Goal: Transaction & Acquisition: Download file/media

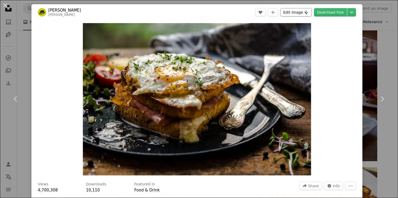
scroll to position [638, 0]
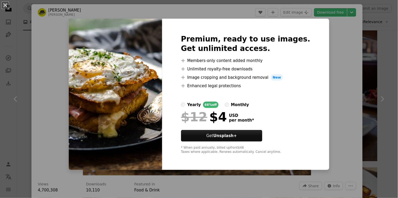
click at [339, 41] on div "An X shape Premium, ready to use images. Get unlimited access. A plus sign Memb…" at bounding box center [199, 99] width 398 height 198
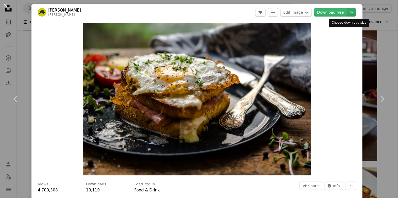
click at [348, 13] on icon "Chevron down" at bounding box center [352, 12] width 8 height 6
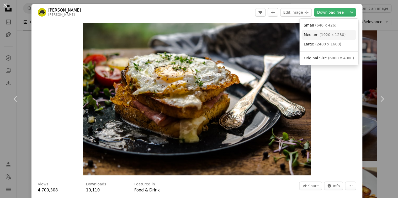
click at [336, 37] on span "( 1920 x 1280 )" at bounding box center [333, 35] width 26 height 4
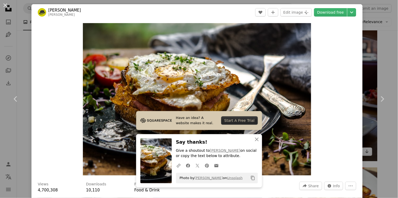
click at [368, 65] on div "An X shape Chevron left Chevron right [PERSON_NAME] [PERSON_NAME] A heart A plu…" at bounding box center [199, 99] width 398 height 198
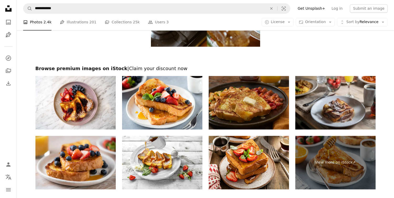
scroll to position [1927, 0]
